Goal: Information Seeking & Learning: Learn about a topic

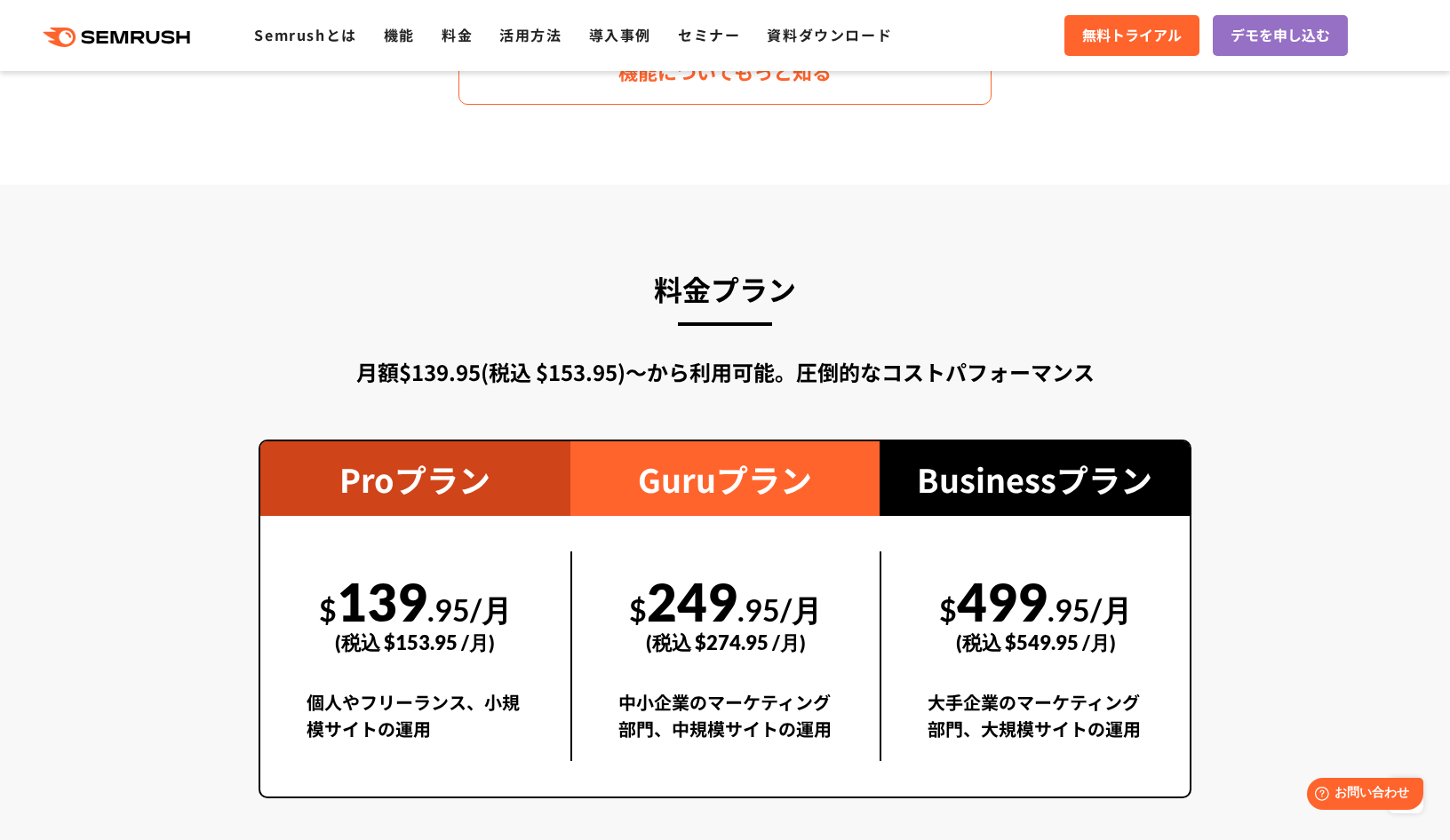
click at [1257, 41] on span "デモを申し込む" at bounding box center [1280, 35] width 100 height 23
click at [337, 35] on link "Semrushとは" at bounding box center [305, 34] width 102 height 21
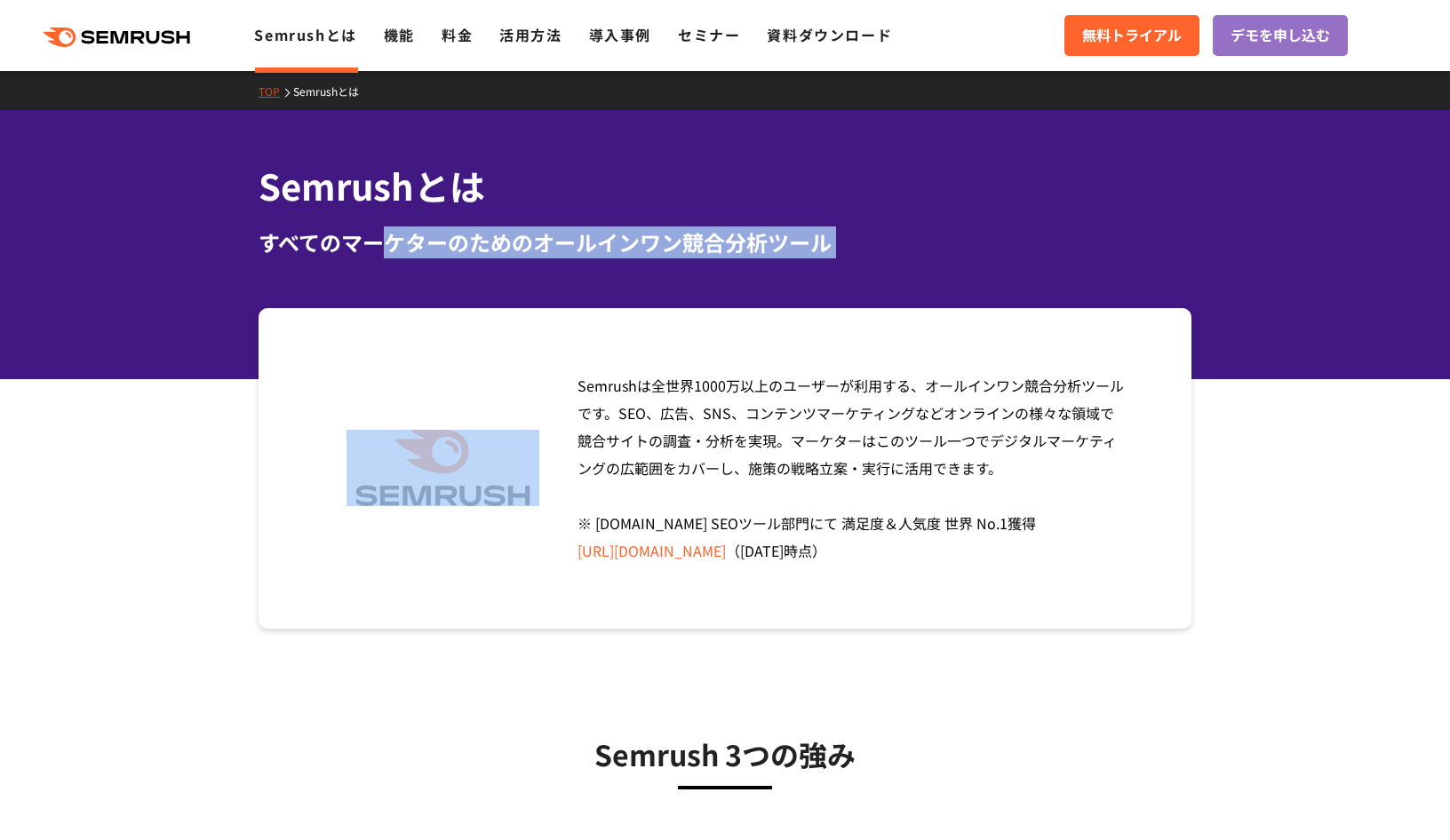
drag, startPoint x: 0, startPoint y: 0, endPoint x: 396, endPoint y: 350, distance: 528.5
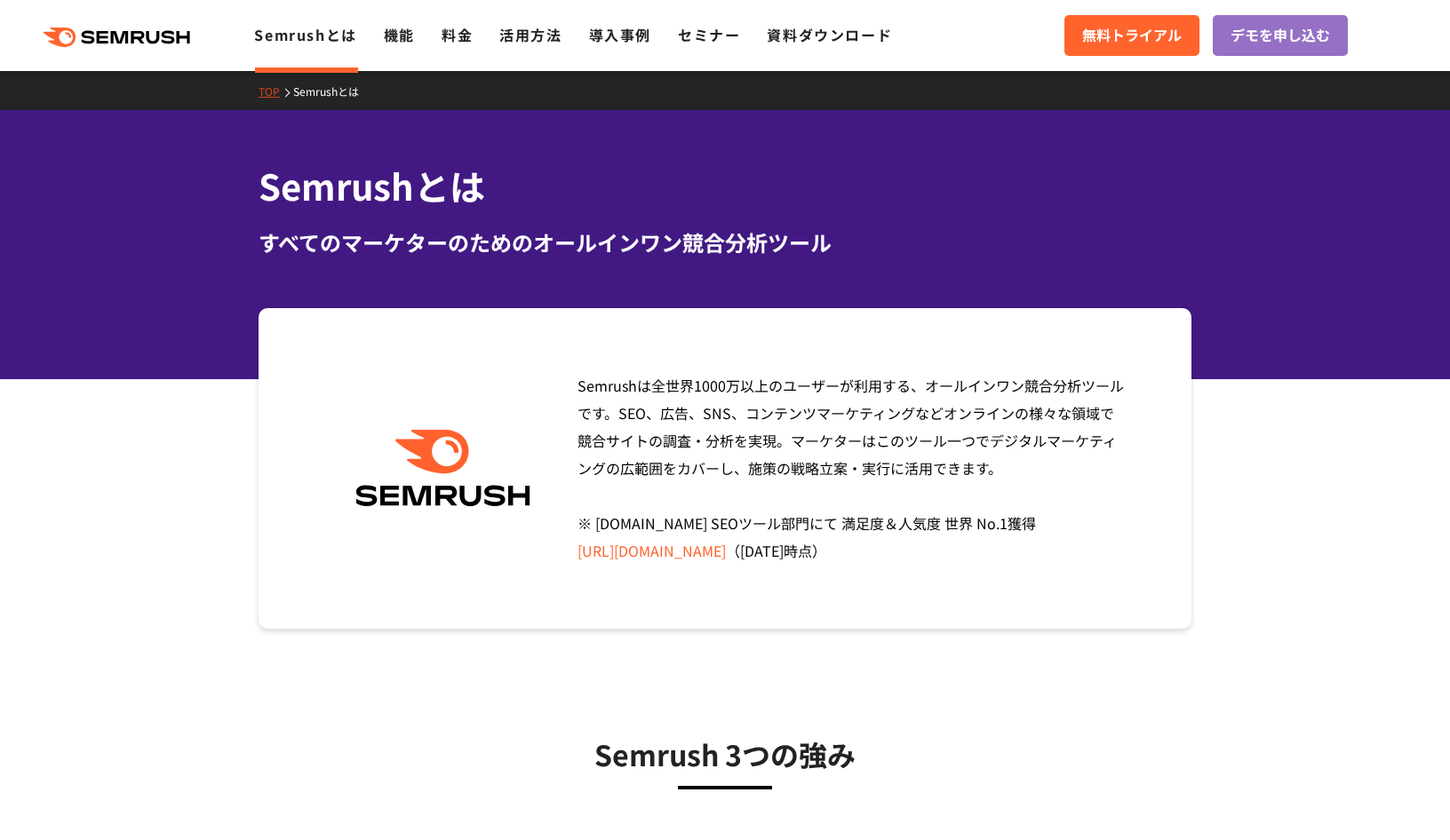
drag, startPoint x: 396, startPoint y: 350, endPoint x: 716, endPoint y: 457, distance: 337.4
click at [716, 457] on span "Semrushは全世界1000万以上のユーザーが利用する、オールインワン競合分析ツールです。SEO、広告、SNS、コンテンツマーケティングなどオンラインの様々…" at bounding box center [850, 467] width 546 height 187
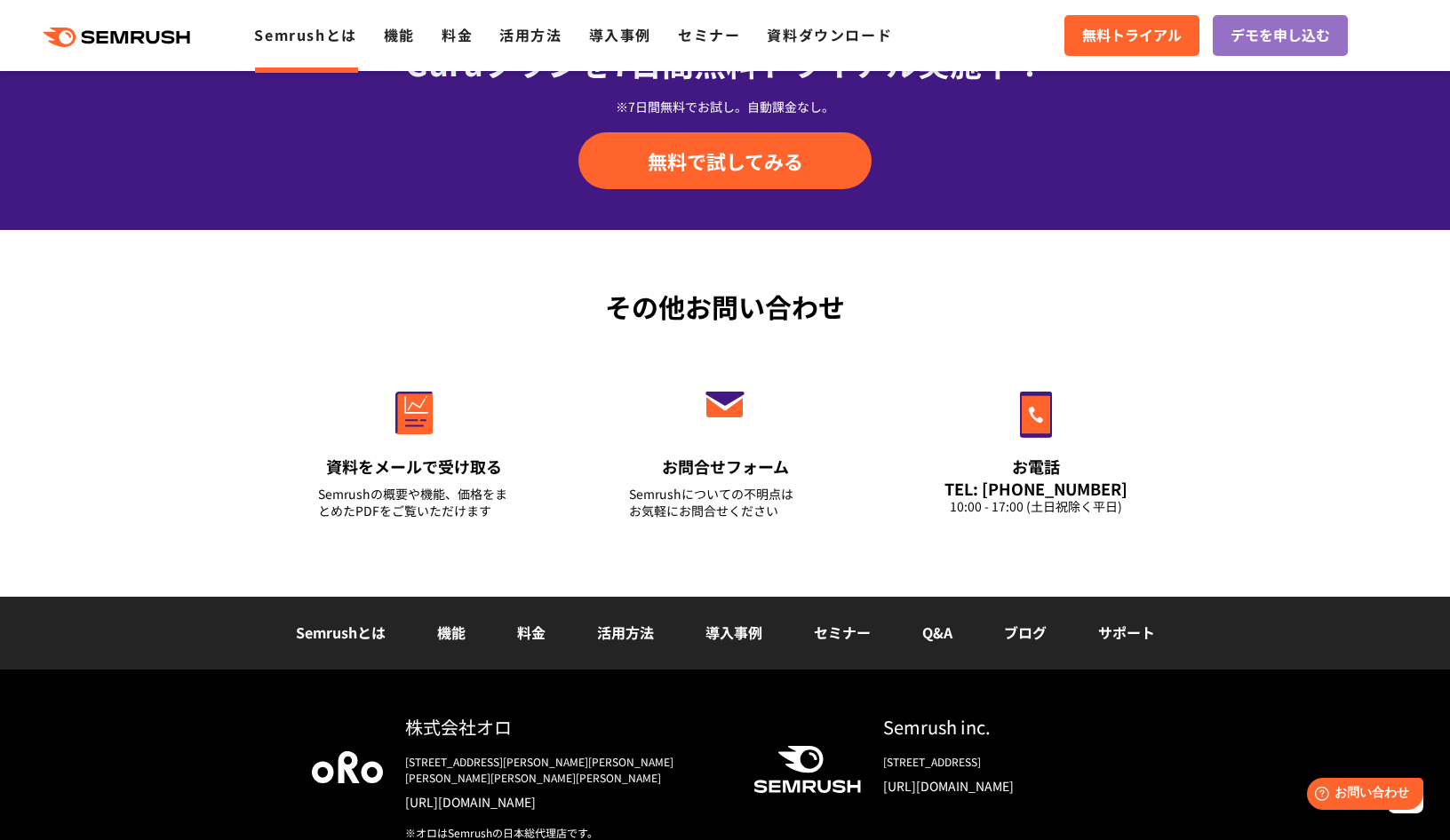
scroll to position [4237, 0]
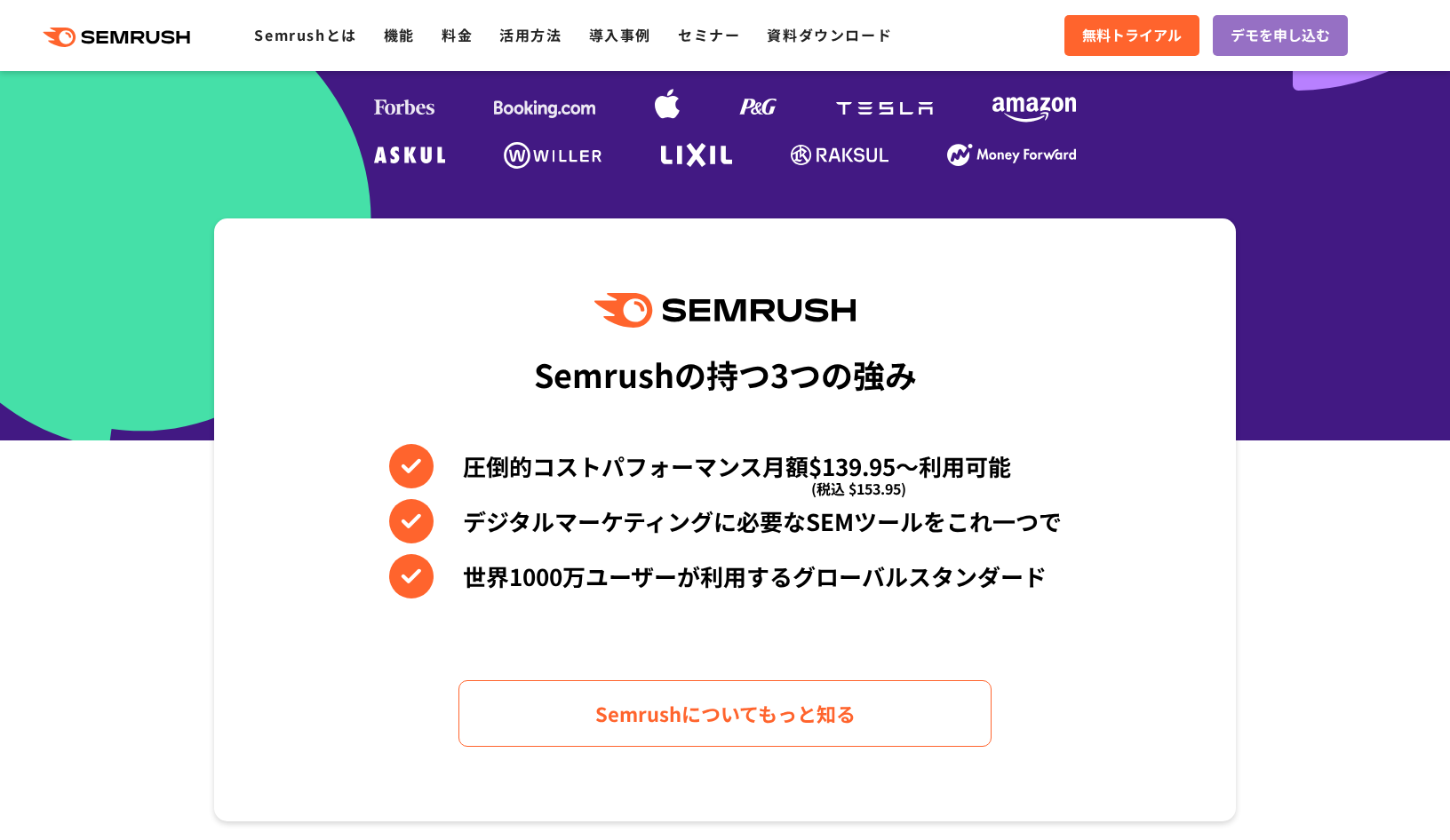
scroll to position [593, 0]
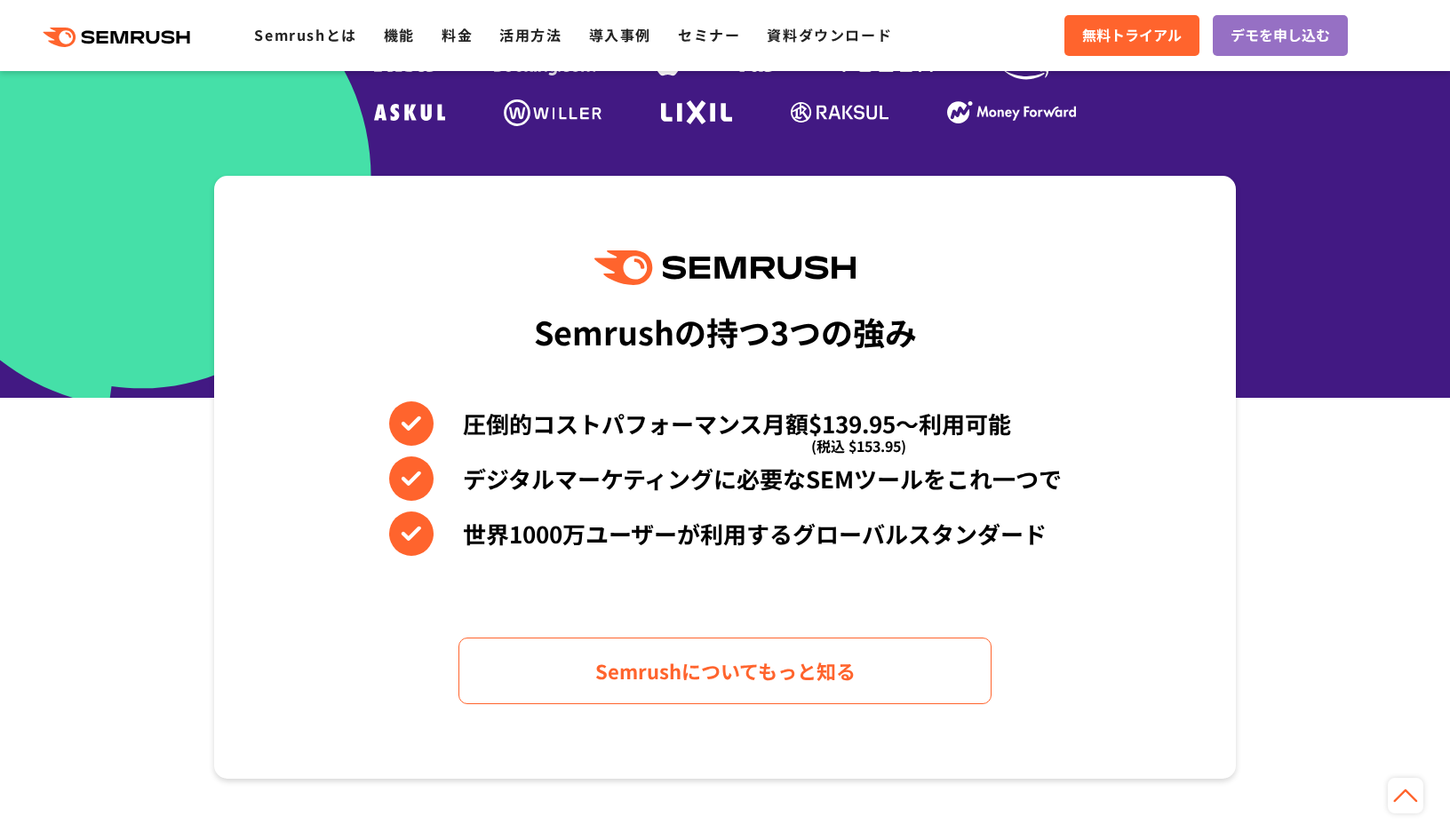
click at [149, 710] on section "Semrushの持つ3つの強み 圧倒的コストパフォーマンス月額$139.95〜利用可能 (税込 $153.95) デジタルマーケティングに必要なSEMツールを…" at bounding box center [725, 478] width 1450 height 603
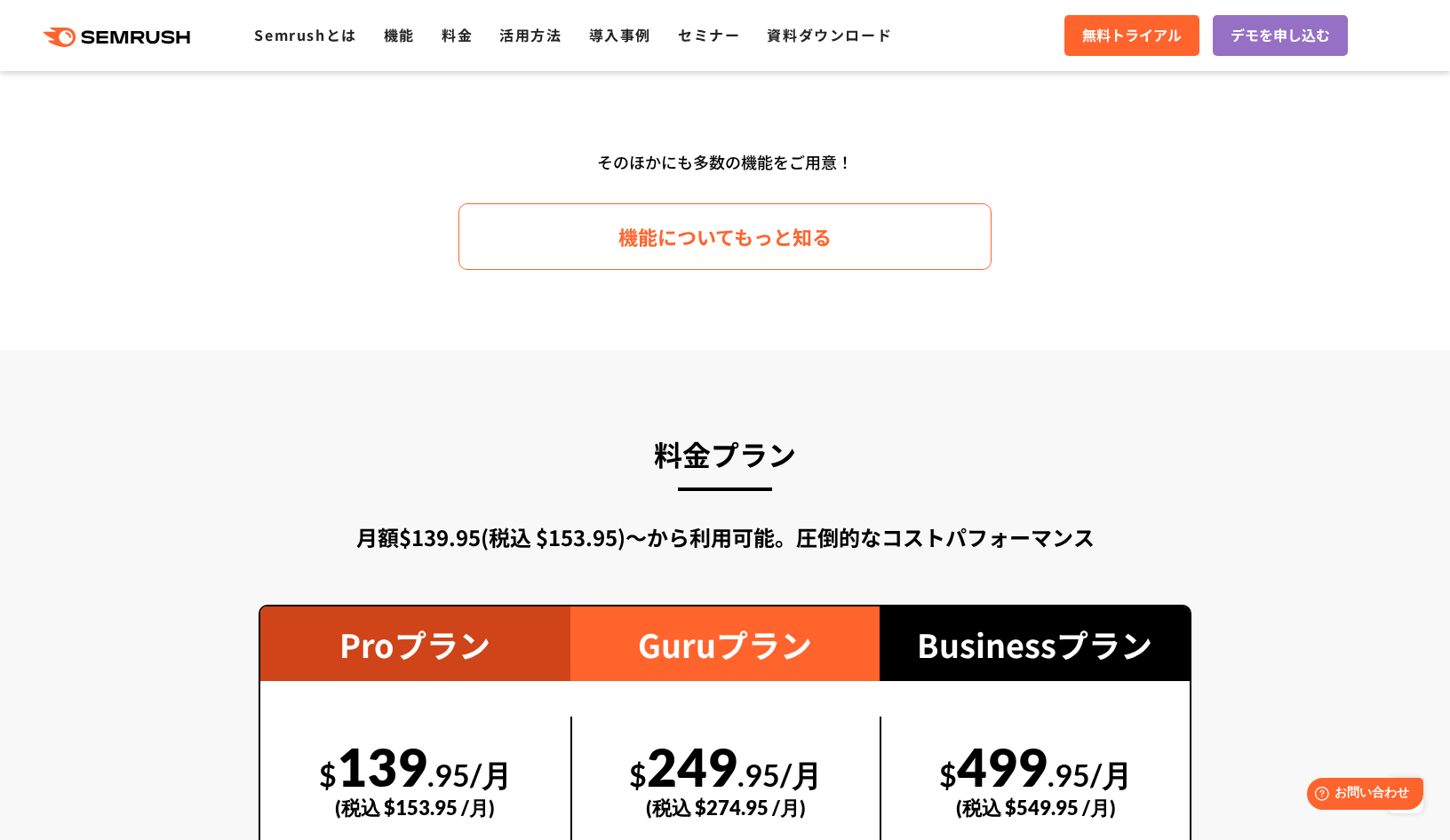
scroll to position [2962, 0]
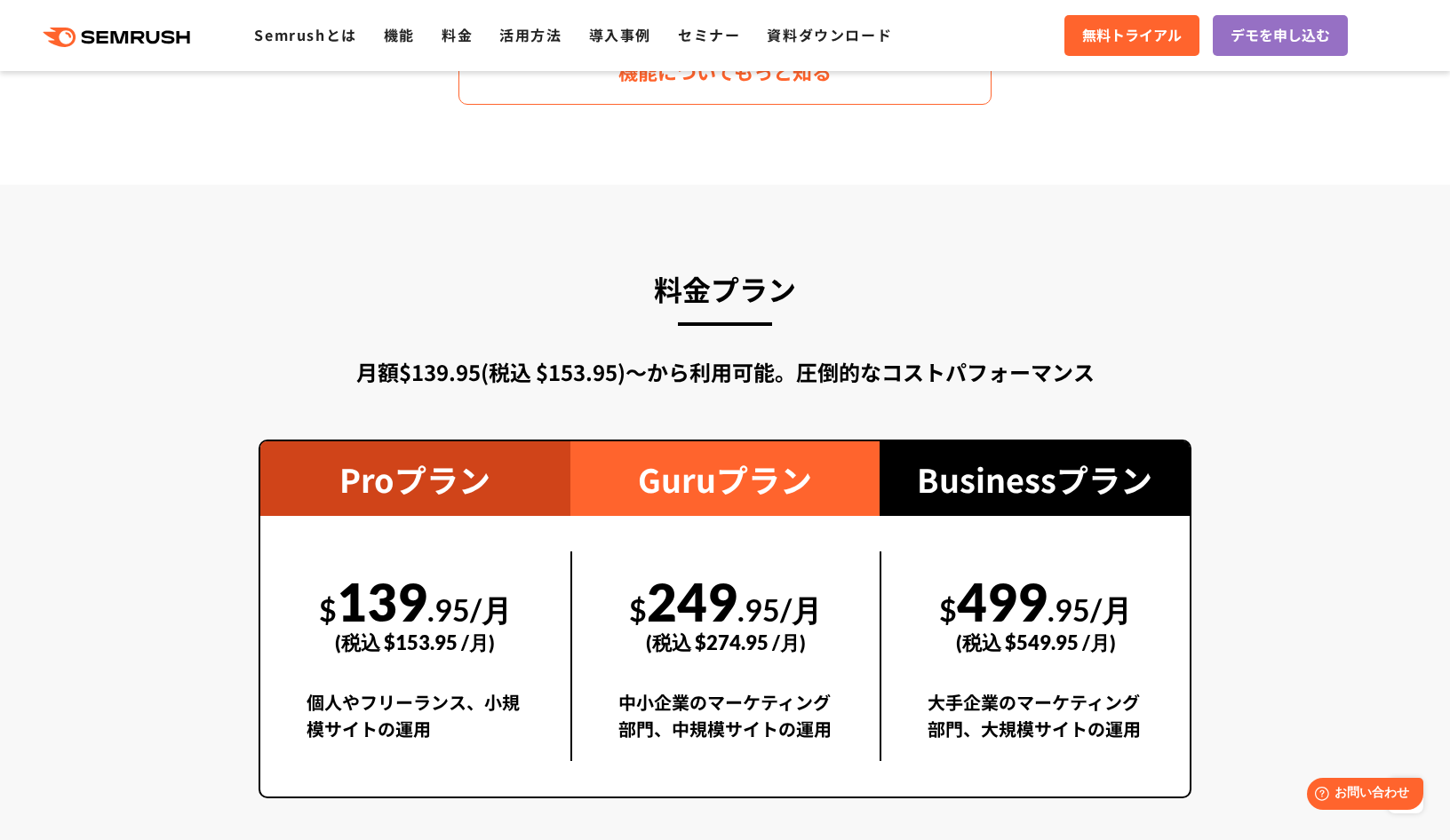
click at [393, 313] on div "料金プラン 月額$139.95(税込 $153.95)〜から利用可能。圧倒的なコストパフォーマンス Proプラン $ 139 .95/月 (税込 $153.9…" at bounding box center [725, 681] width 933 height 834
drag, startPoint x: 905, startPoint y: 258, endPoint x: 907, endPoint y: 213, distance: 45.0
click at [905, 258] on section "料金プラン 月額$139.95(税込 $153.95)〜から利用可能。圧倒的なコストパフォーマンス Proプラン $ 139 .95/月 (税込 $153.9…" at bounding box center [725, 682] width 1450 height 994
